Goal: Obtain resource: Download file/media

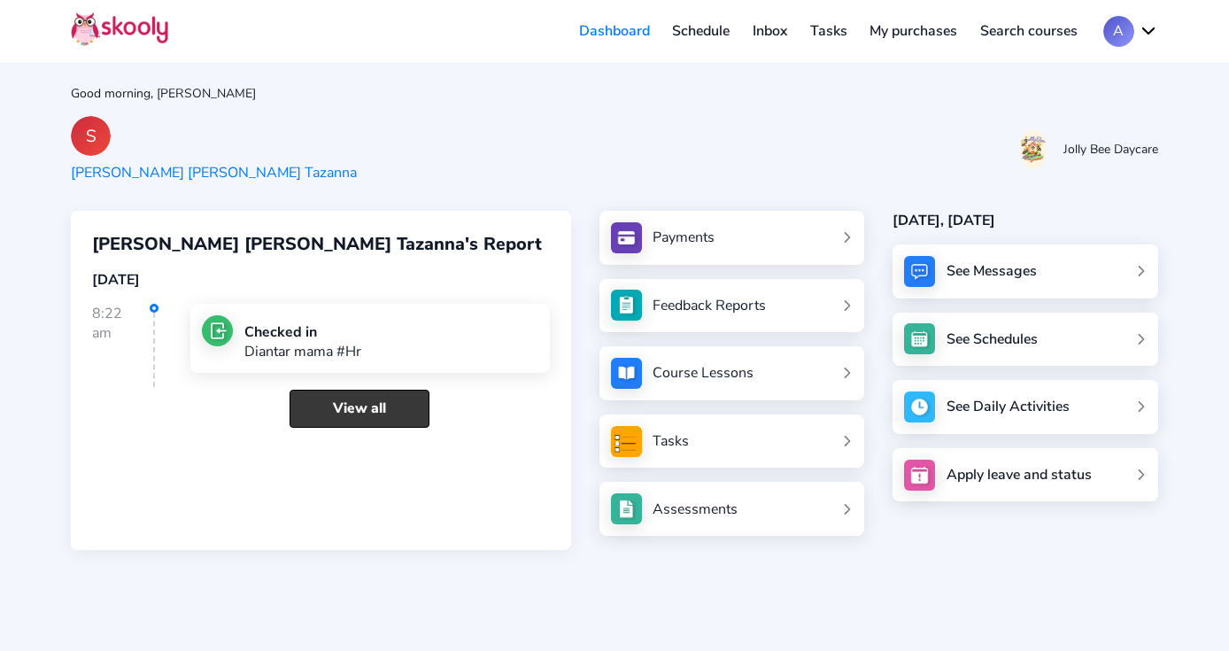
click at [365, 393] on link "View all" at bounding box center [360, 409] width 140 height 38
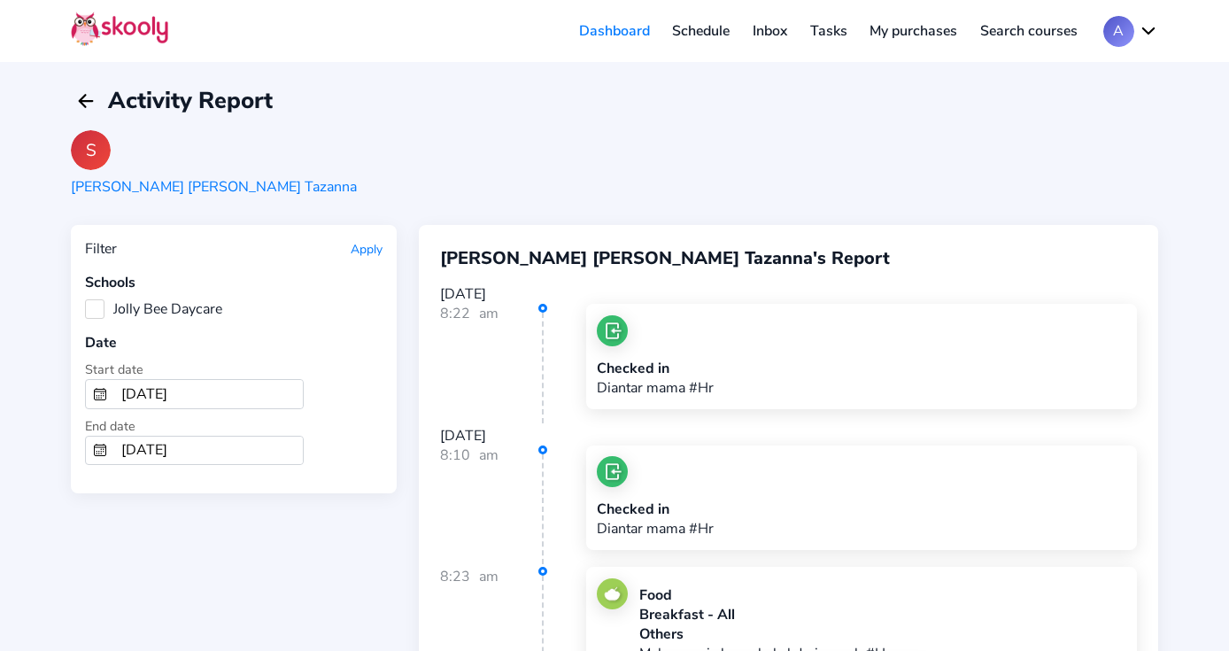
click at [93, 313] on label "Jolly Bee Daycare" at bounding box center [153, 308] width 137 height 19
click at [85, 299] on Daycare "Jolly Bee Daycare" at bounding box center [85, 299] width 0 height 0
click at [363, 256] on button "Apply" at bounding box center [367, 249] width 32 height 17
click at [364, 253] on button "Apply" at bounding box center [367, 249] width 32 height 17
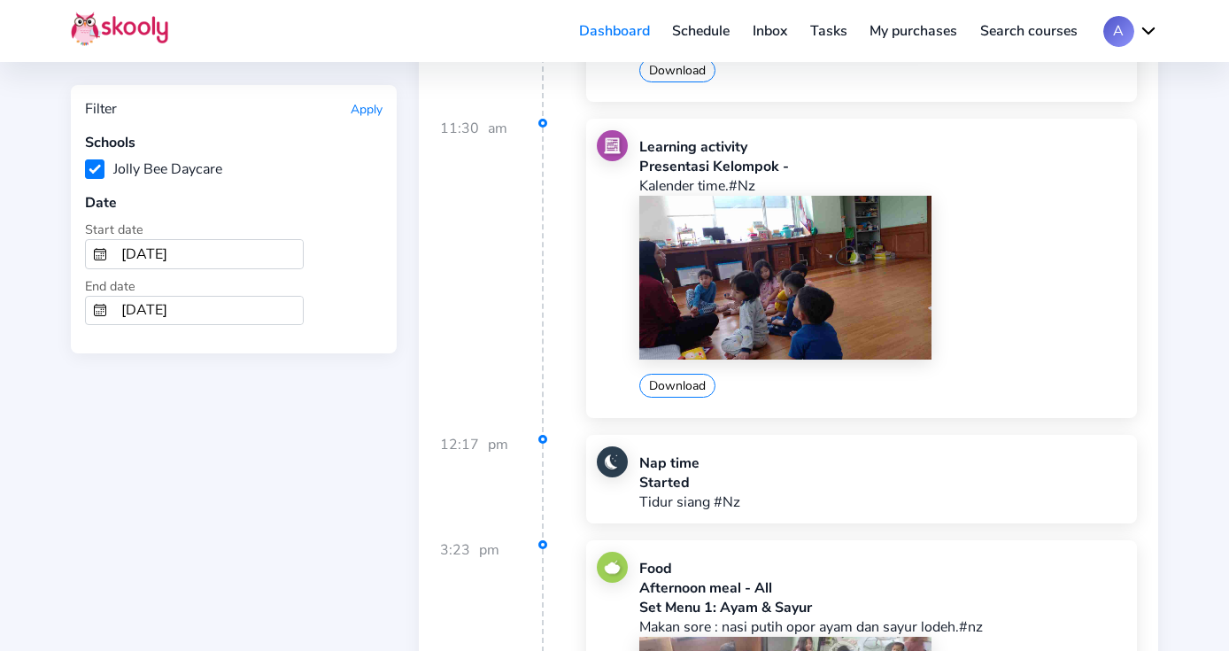
scroll to position [2782, 0]
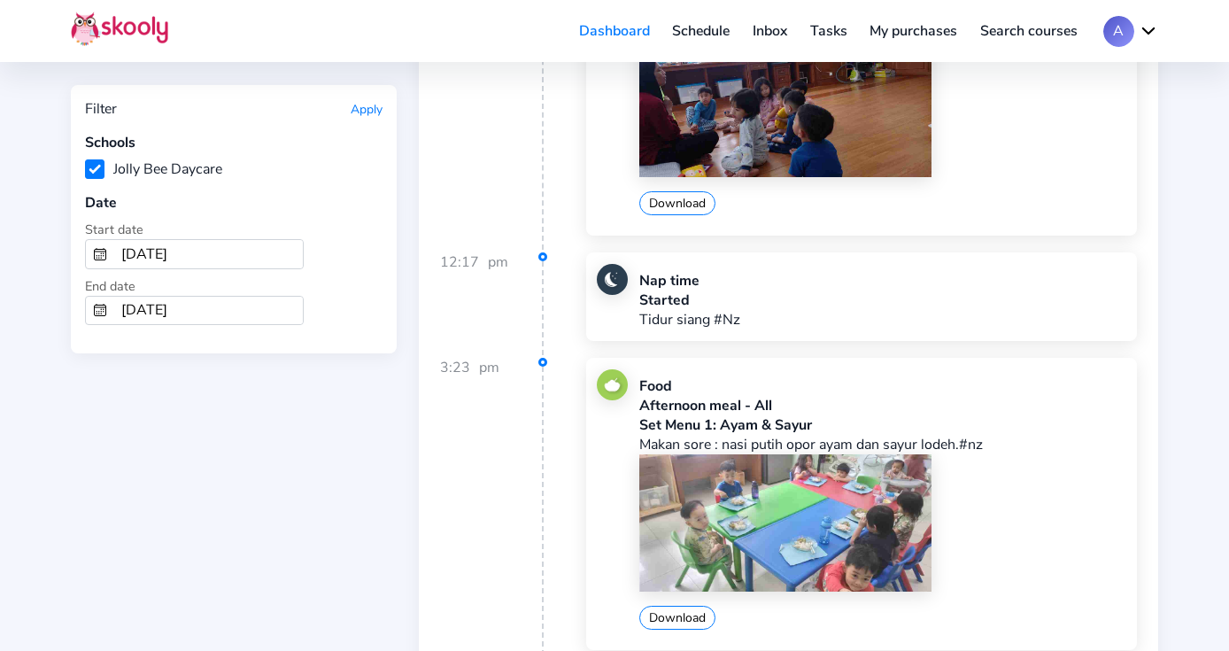
click at [869, 499] on img at bounding box center [784, 523] width 291 height 138
click at [793, 490] on img at bounding box center [784, 523] width 291 height 138
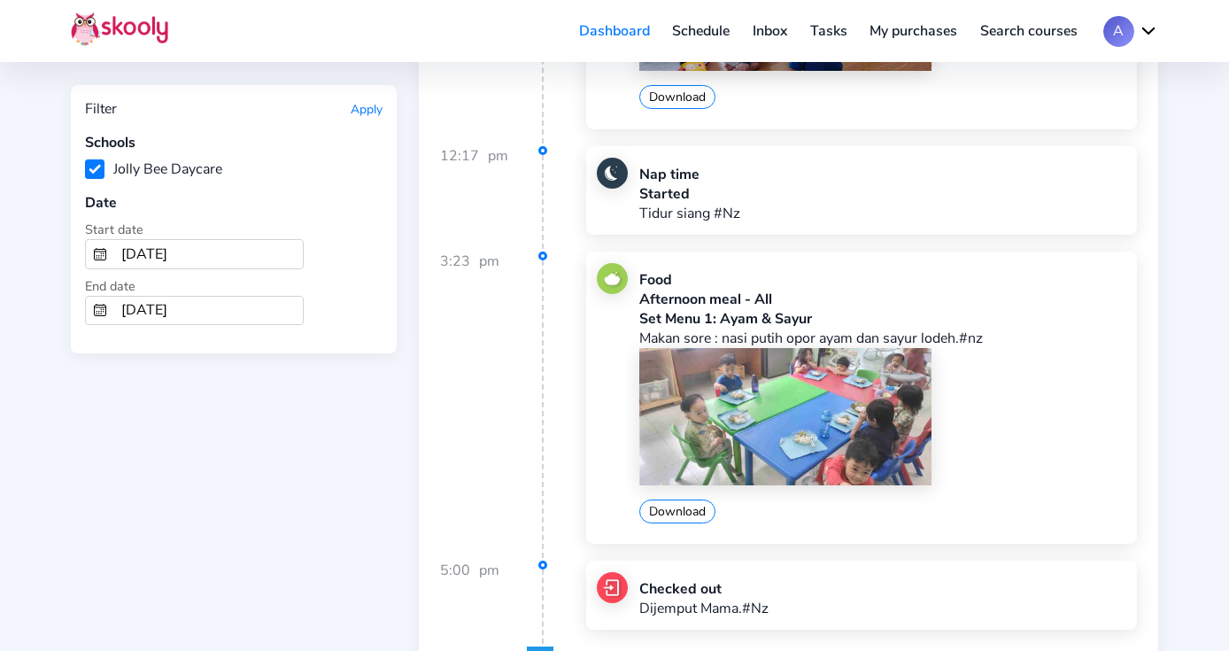
scroll to position [2965, 0]
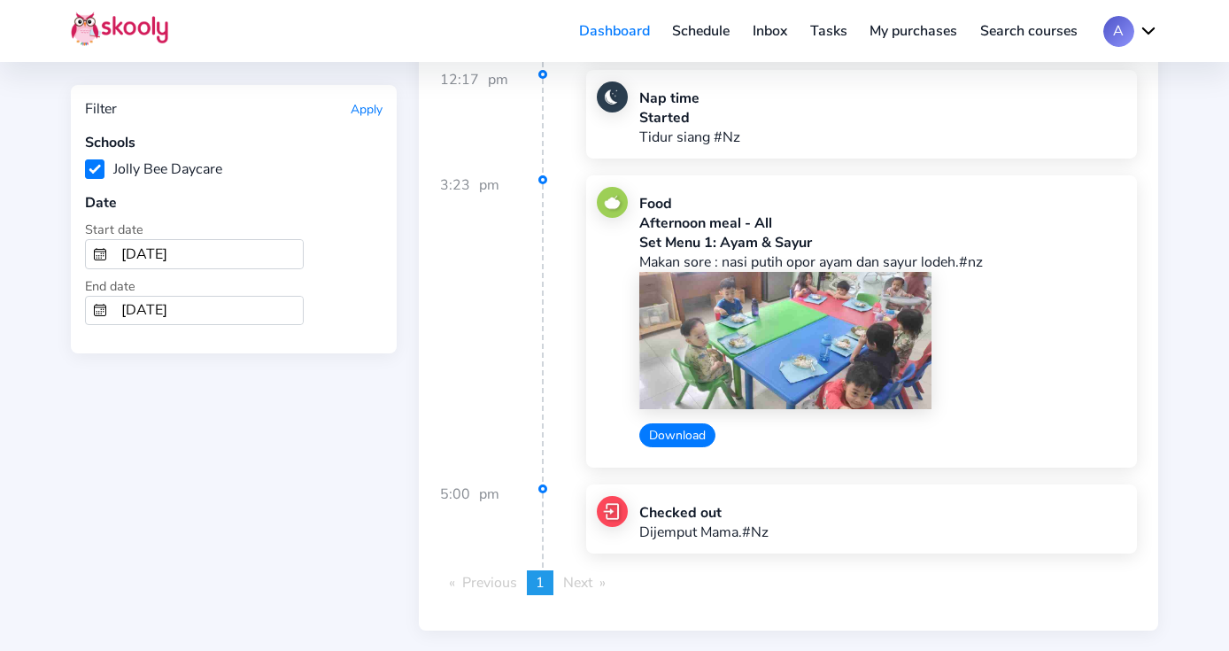
click at [647, 423] on button "Download" at bounding box center [677, 435] width 76 height 24
